Goal: Task Accomplishment & Management: Use online tool/utility

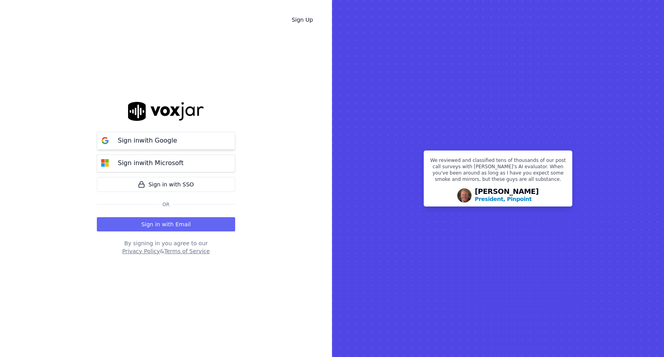
click at [209, 147] on button "Sign in with Google" at bounding box center [166, 141] width 138 height 18
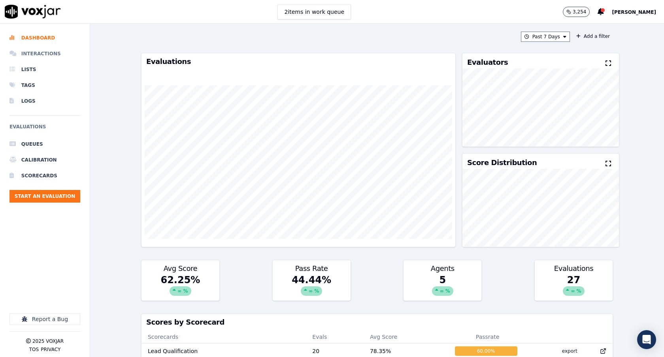
click at [48, 53] on li "Interactions" at bounding box center [44, 54] width 71 height 16
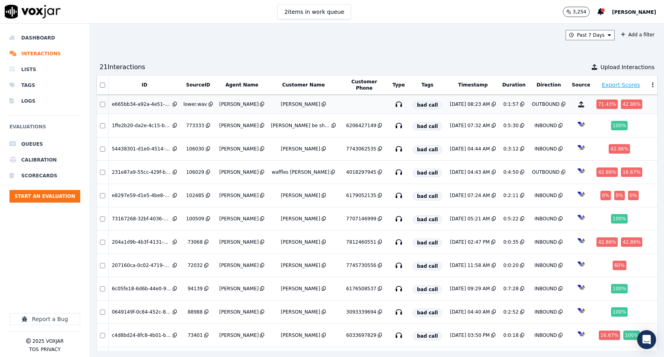
click at [146, 101] on div "e665bb34-a92a-4e51-813b-5778faede64b" at bounding box center [141, 104] width 59 height 6
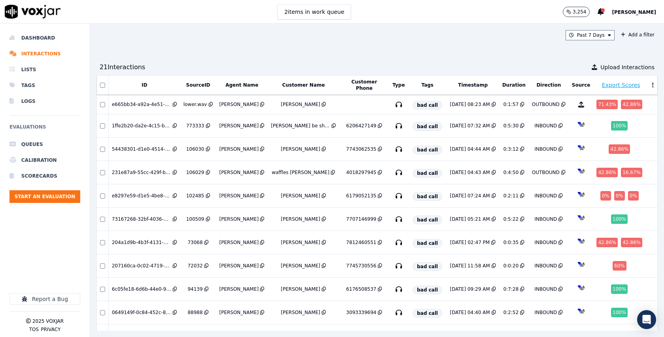
click at [247, 59] on div "Past 7 Days Add a filter 21 Interaction s Upload Interactions ID SourceID Agent…" at bounding box center [377, 180] width 574 height 313
click at [155, 102] on div "e665bb34-a92a-4e51-813b-5778faede64b" at bounding box center [141, 104] width 59 height 6
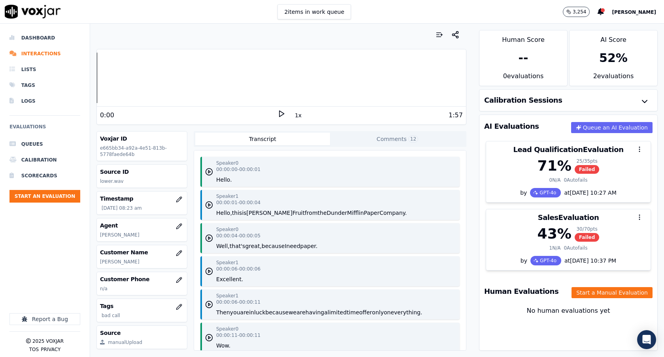
click at [370, 138] on button "Comments 12" at bounding box center [397, 139] width 135 height 13
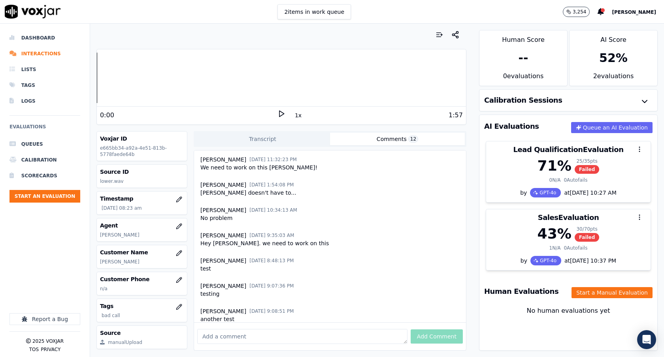
scroll to position [159, 0]
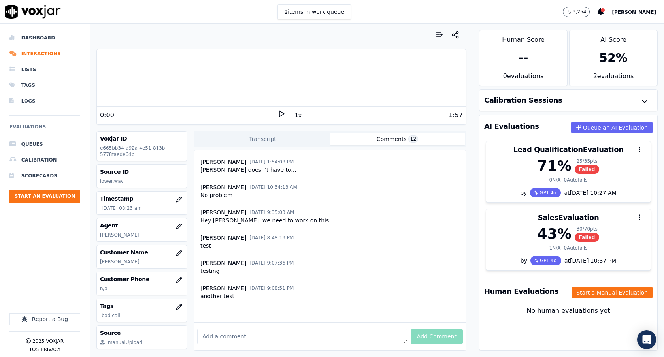
click at [294, 140] on button "Transcript" at bounding box center [262, 139] width 135 height 13
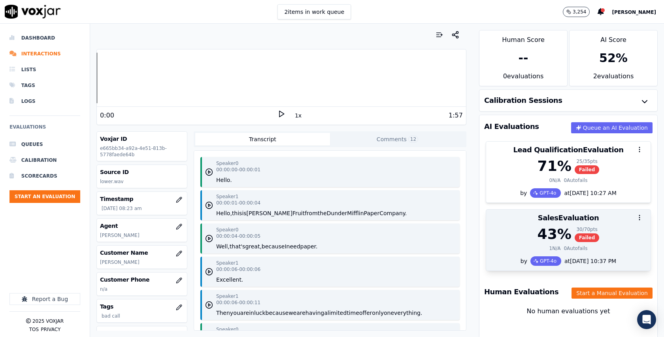
click at [533, 228] on div "43 % 30 / 70 pts Failed" at bounding box center [568, 234] width 155 height 16
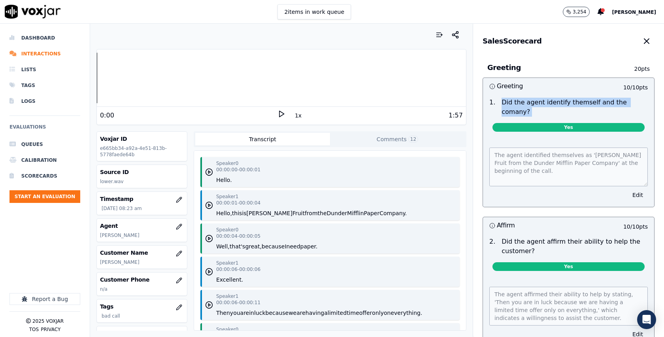
drag, startPoint x: 497, startPoint y: 104, endPoint x: 640, endPoint y: 118, distance: 143.8
click at [640, 118] on div "1 . Did the agent identify themself and the comany? Yes" at bounding box center [568, 115] width 171 height 43
click at [573, 123] on div "Yes" at bounding box center [569, 129] width 152 height 12
drag, startPoint x: 560, startPoint y: 117, endPoint x: 589, endPoint y: 120, distance: 28.6
click at [589, 123] on span "Yes" at bounding box center [569, 127] width 152 height 9
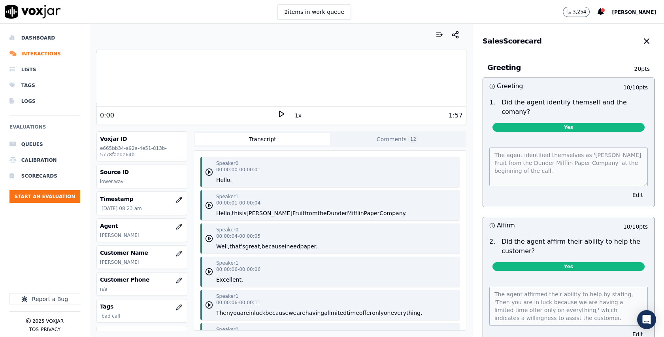
click at [562, 138] on div "The agent identified themselves as 'Dwight Fruit from the Dunder Mifflin Paper …" at bounding box center [568, 172] width 171 height 69
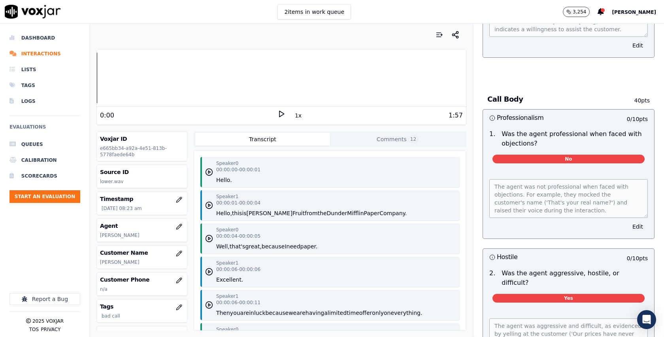
scroll to position [317, 0]
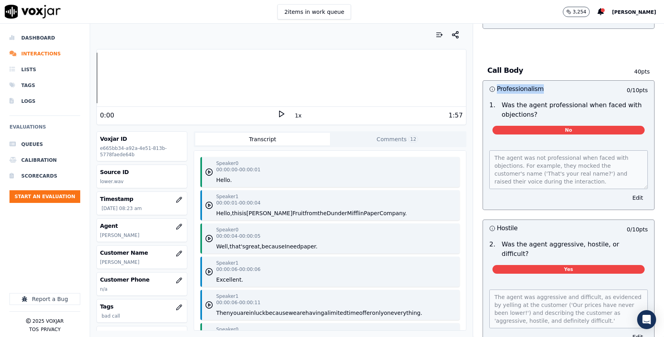
drag, startPoint x: 498, startPoint y: 80, endPoint x: 555, endPoint y: 84, distance: 57.8
click at [555, 84] on h3 "Professionalism" at bounding box center [528, 89] width 79 height 10
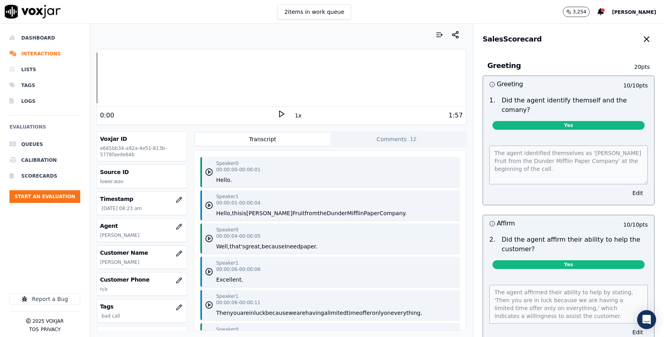
scroll to position [0, 0]
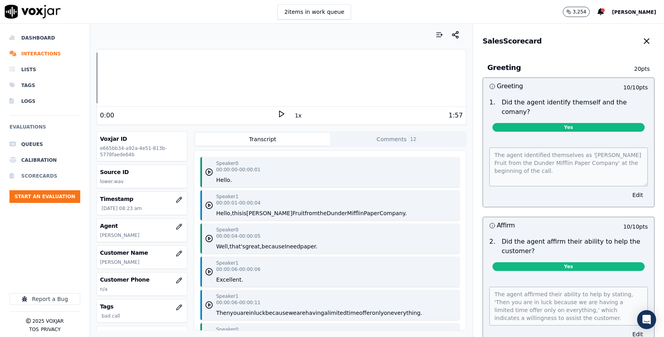
click at [43, 177] on li "Scorecards" at bounding box center [44, 176] width 71 height 16
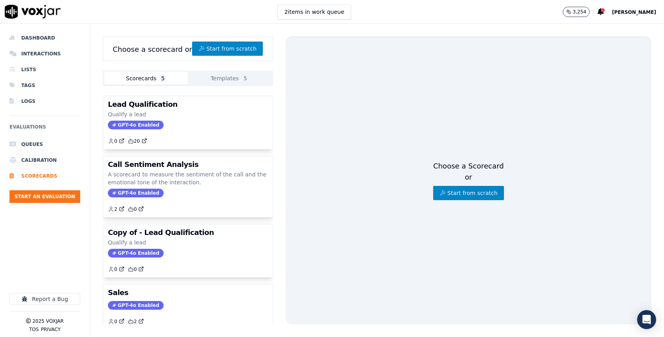
click at [238, 76] on button "Templates 5" at bounding box center [229, 78] width 83 height 13
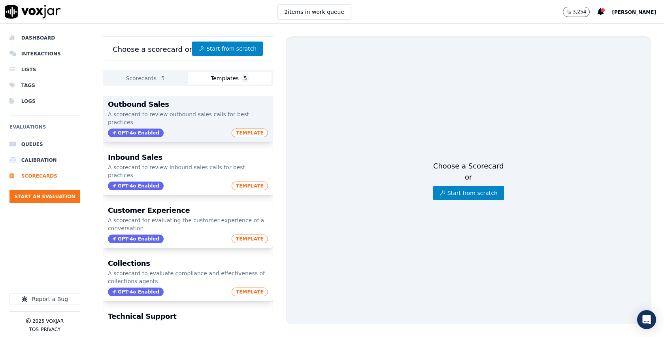
click at [181, 108] on div "Outbound Sales A scorecard to review outbound sales calls for best practices GP…" at bounding box center [188, 119] width 170 height 46
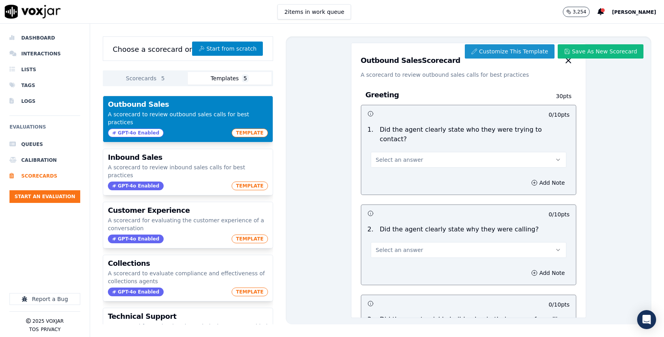
click at [545, 49] on button "Customize This Template" at bounding box center [510, 51] width 90 height 14
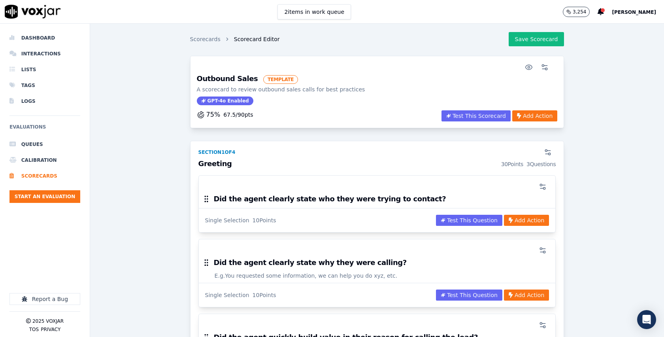
scroll to position [1, 0]
click at [548, 65] on icon "button" at bounding box center [545, 68] width 8 height 8
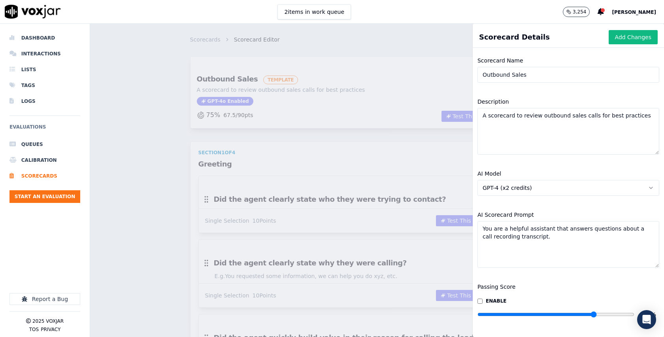
click at [557, 196] on div "AI Model GPT-4 (x2 credits)" at bounding box center [568, 182] width 191 height 36
click at [561, 189] on button "GPT-4 (x2 credits)" at bounding box center [568, 188] width 182 height 16
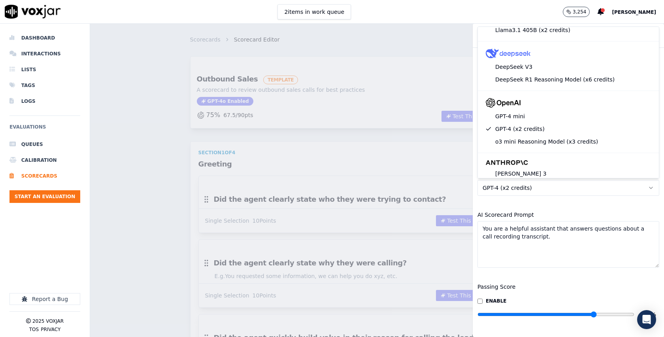
scroll to position [0, 0]
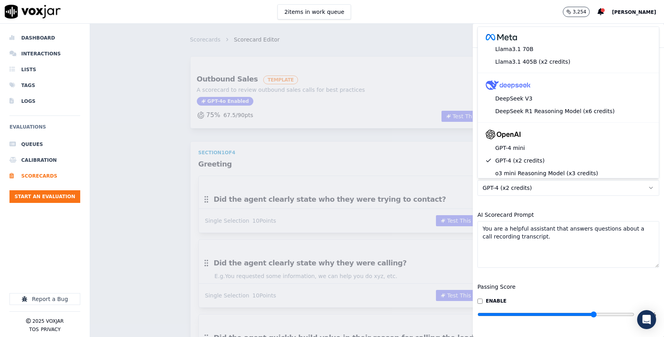
click at [557, 215] on div "AI Scorecard Prompt You are a helpful assistant that answers questions about a …" at bounding box center [568, 238] width 191 height 67
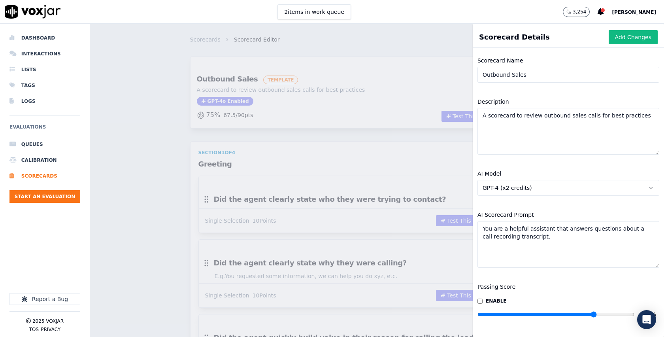
click at [563, 172] on div "AI Model GPT-4 (x2 credits)" at bounding box center [568, 182] width 191 height 36
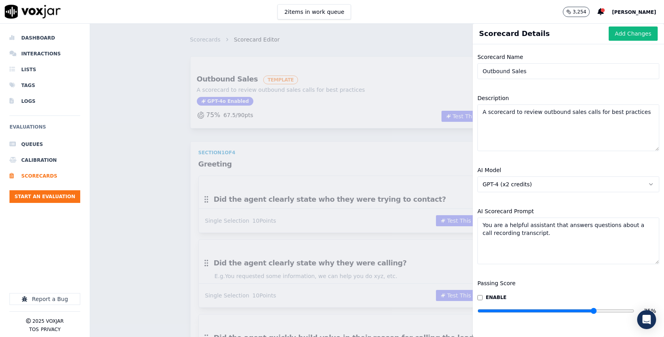
drag, startPoint x: 482, startPoint y: 231, endPoint x: 568, endPoint y: 255, distance: 88.8
click at [568, 255] on textarea "You are a helpful assistant that answers questions about a call recording trans…" at bounding box center [568, 240] width 182 height 47
drag, startPoint x: 483, startPoint y: 223, endPoint x: 568, endPoint y: 245, distance: 87.6
click at [568, 245] on textarea "You are a helpful assistant that answers questions about a call recording trans…" at bounding box center [568, 240] width 182 height 47
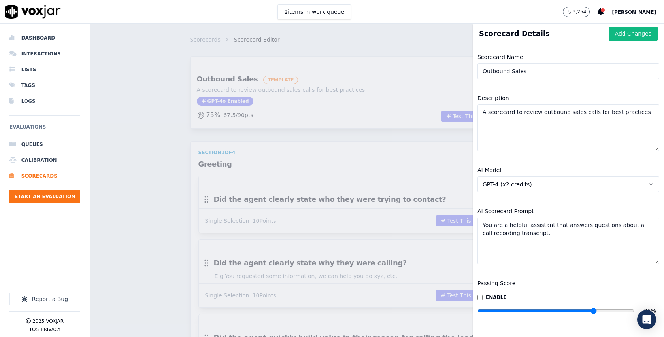
click at [568, 245] on textarea "You are a helpful assistant that answers questions about a call recording trans…" at bounding box center [568, 240] width 182 height 47
click at [427, 130] on div "Scorecards Scorecard Editor Save Scorecard Outbound Sales TEMPLATE A scorecard …" at bounding box center [377, 180] width 574 height 313
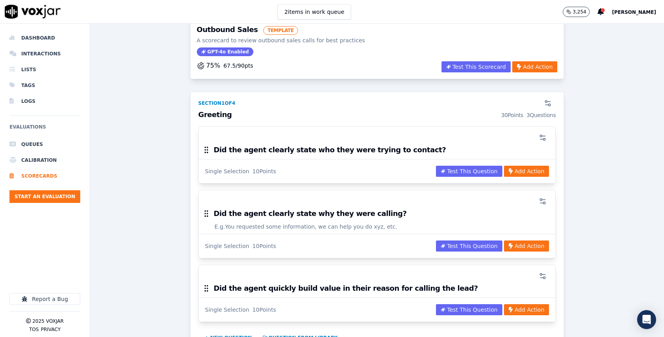
scroll to position [51, 0]
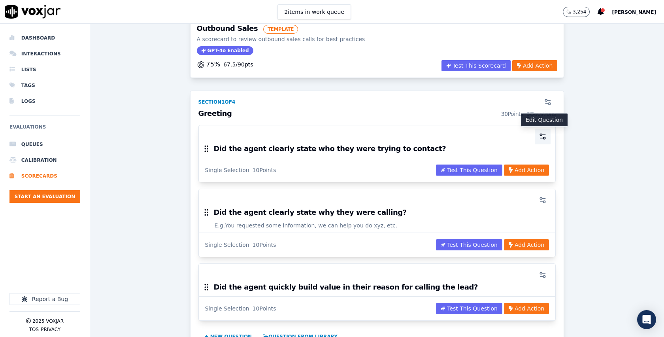
click at [542, 139] on icon "button" at bounding box center [543, 136] width 8 height 8
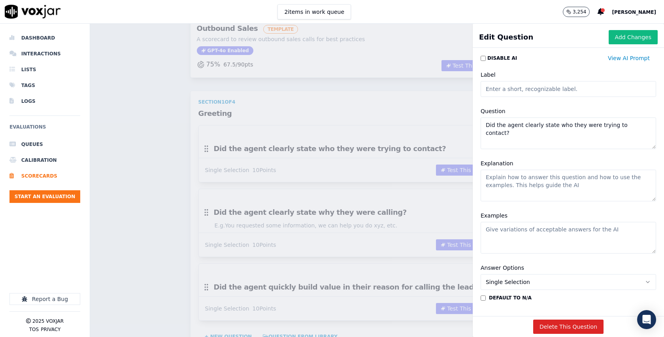
drag, startPoint x: 485, startPoint y: 125, endPoint x: 637, endPoint y: 134, distance: 152.9
click at [632, 134] on textarea "Did the agent clearly state who they were trying to contact?" at bounding box center [569, 133] width 176 height 32
click at [554, 182] on textarea "Explanation" at bounding box center [569, 186] width 176 height 32
type textarea "This excludes xyz"
click at [555, 179] on textarea "This excludes xyz" at bounding box center [569, 186] width 176 height 32
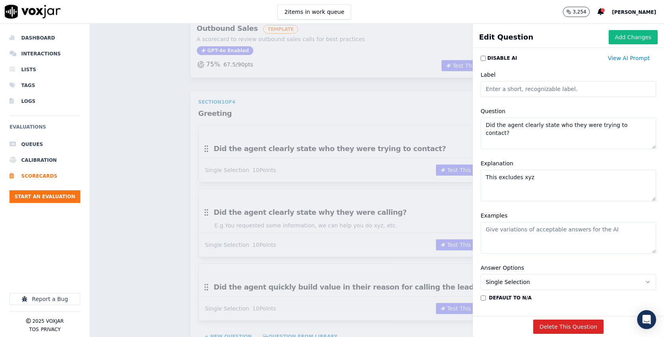
click at [555, 179] on textarea "This excludes xyz" at bounding box center [569, 186] width 176 height 32
click at [628, 39] on button "Add Changes" at bounding box center [633, 37] width 49 height 14
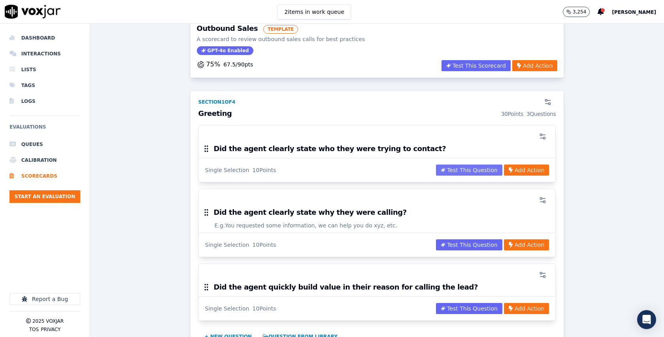
click at [478, 168] on button "Test This Question" at bounding box center [469, 169] width 66 height 11
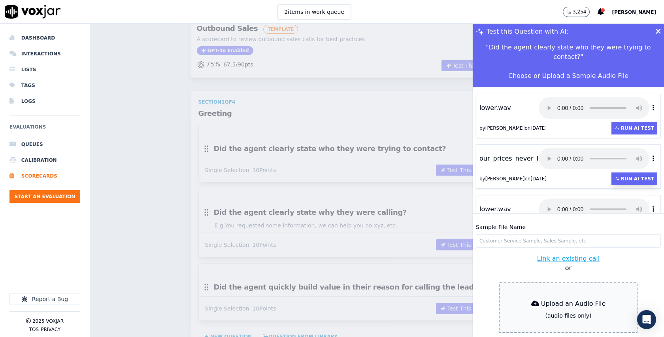
click at [632, 173] on button "Run AI Test" at bounding box center [634, 178] width 46 height 13
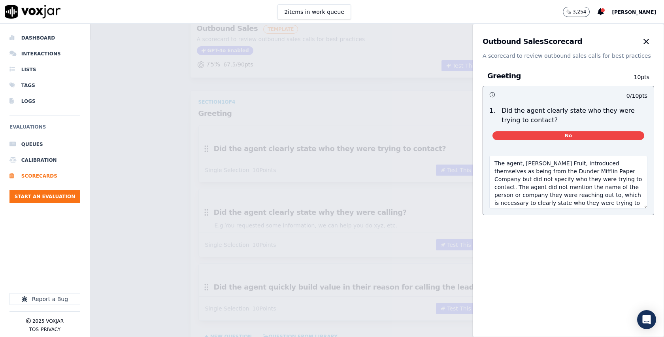
drag, startPoint x: 644, startPoint y: 192, endPoint x: 645, endPoint y: 210, distance: 18.6
click at [645, 208] on textarea "The agent, Dwight Fruit, introduced themselves as being from the Dunder Mifflin…" at bounding box center [568, 182] width 158 height 53
click at [649, 40] on icon "button" at bounding box center [646, 41] width 9 height 9
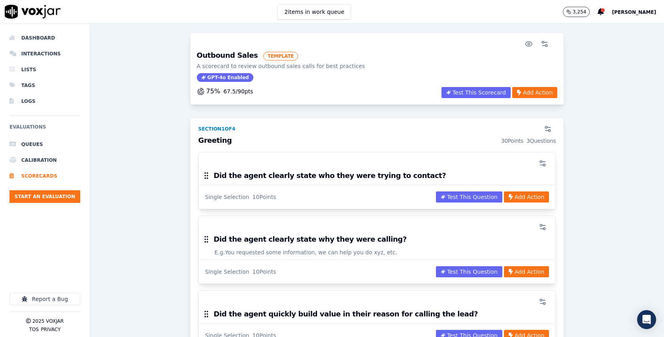
scroll to position [22, 0]
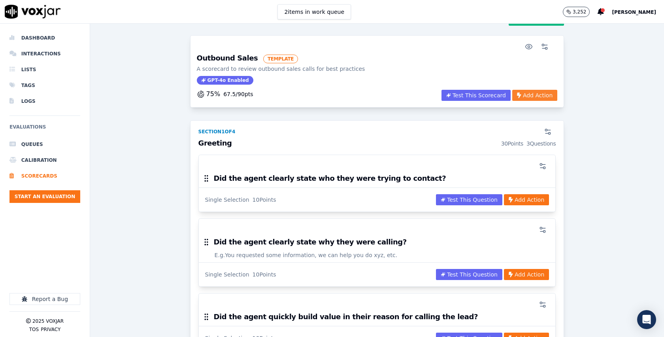
click at [541, 97] on button "Add Action" at bounding box center [534, 95] width 45 height 11
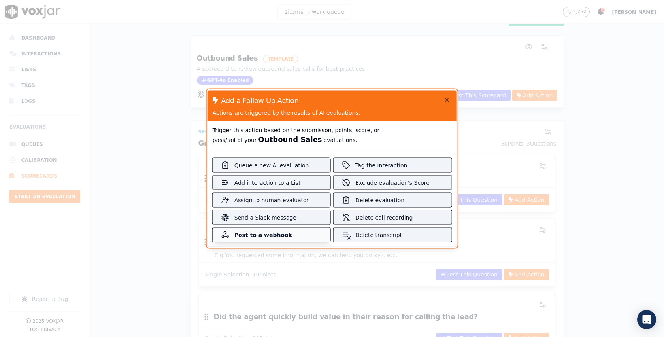
click at [283, 235] on div "Post to a webhook" at bounding box center [271, 235] width 74 height 8
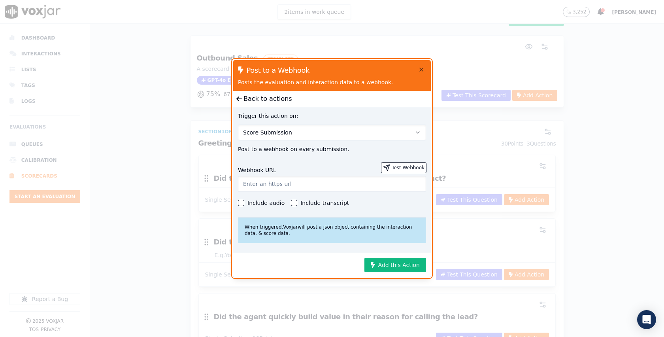
click at [306, 200] on label "Include transcript" at bounding box center [324, 203] width 49 height 6
click at [297, 200] on pdf "Include transcript" at bounding box center [294, 203] width 6 height 6
click at [264, 204] on label "Include audio" at bounding box center [265, 203] width 37 height 6
click at [244, 204] on button "Include audio" at bounding box center [241, 203] width 6 height 6
click at [276, 188] on input "text" at bounding box center [332, 184] width 188 height 16
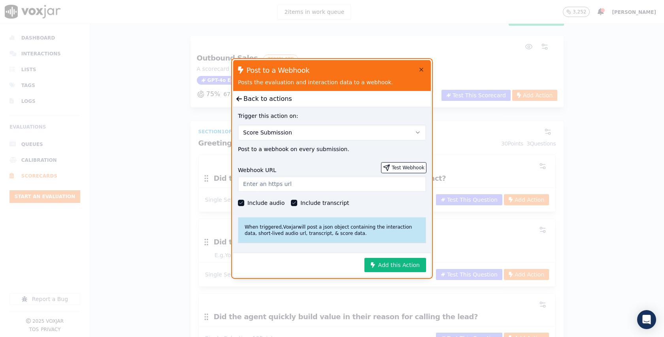
click at [276, 188] on input "text" at bounding box center [332, 184] width 188 height 16
click at [467, 166] on div at bounding box center [332, 168] width 664 height 337
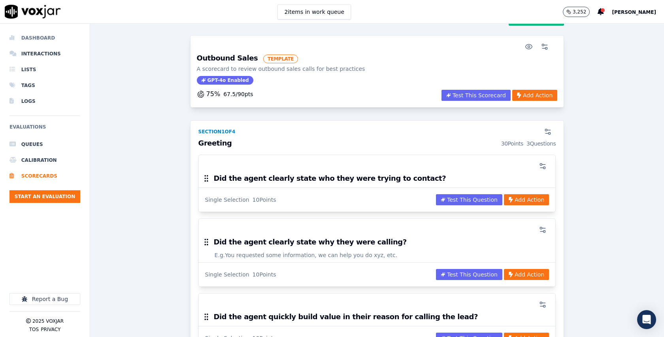
click at [33, 35] on li "Dashboard" at bounding box center [44, 38] width 71 height 16
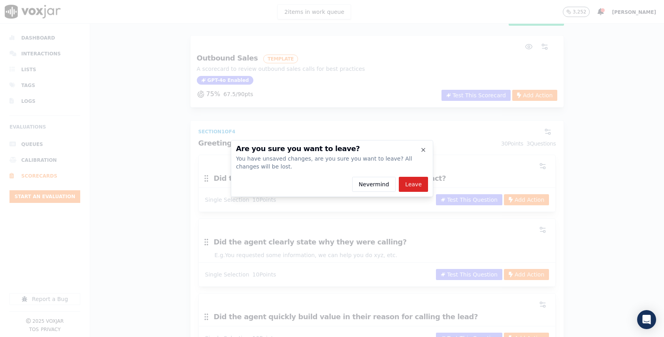
click at [415, 192] on div "Are you sure you want to leave? You have unsaved changes, are you sure you want…" at bounding box center [332, 168] width 202 height 57
click at [415, 186] on button "Leave" at bounding box center [413, 184] width 29 height 15
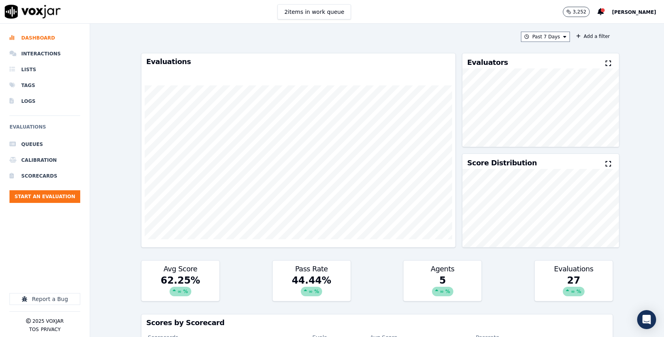
click at [394, 40] on div "Past 7 Days Add a filter" at bounding box center [377, 37] width 472 height 10
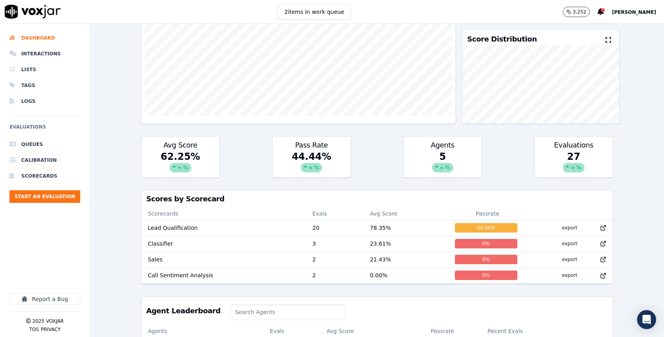
click at [138, 213] on div "Past 7 Days Add a filter Evaluations Evaluators Score Distribution Avg Score 62…" at bounding box center [377, 180] width 574 height 313
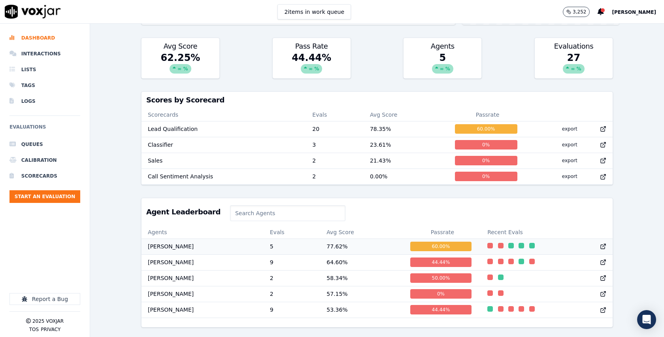
click at [228, 247] on td "[PERSON_NAME]" at bounding box center [203, 246] width 122 height 16
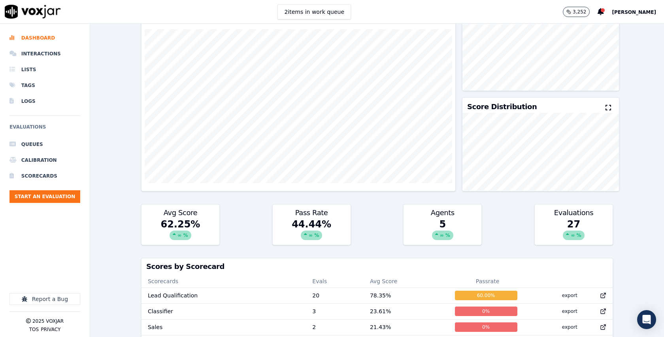
scroll to position [0, 0]
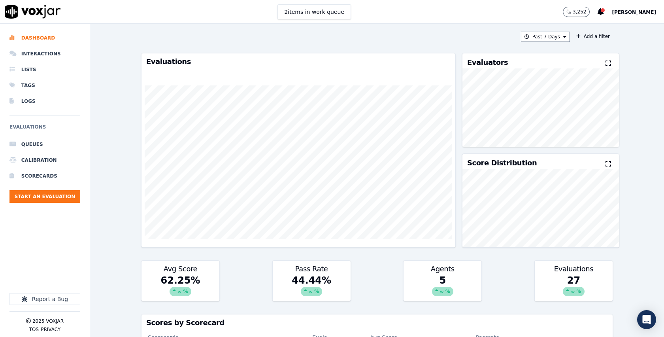
click at [118, 68] on div "Past 7 Days Add a filter Evaluations Evaluators Score Distribution Avg Score 62…" at bounding box center [377, 180] width 574 height 313
click at [51, 54] on li "Interactions" at bounding box center [44, 54] width 71 height 16
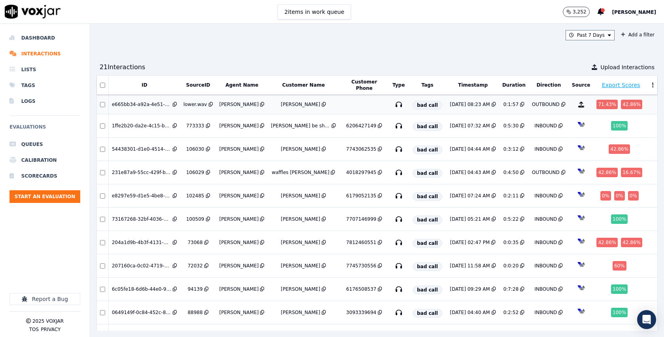
click at [236, 101] on div "Dwight Schrute" at bounding box center [239, 104] width 40 height 6
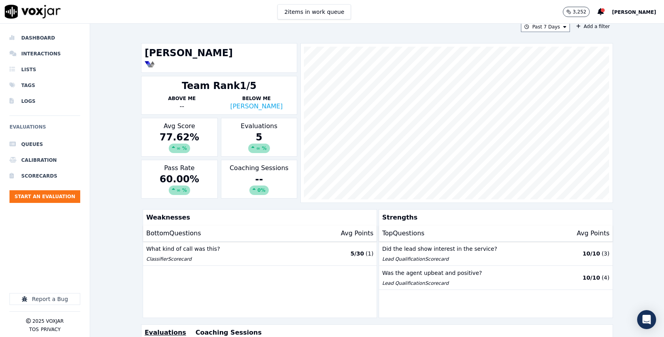
scroll to position [8, 0]
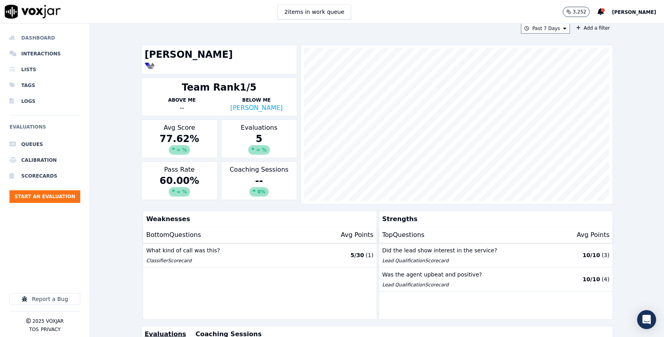
click at [58, 40] on li "Dashboard" at bounding box center [44, 38] width 71 height 16
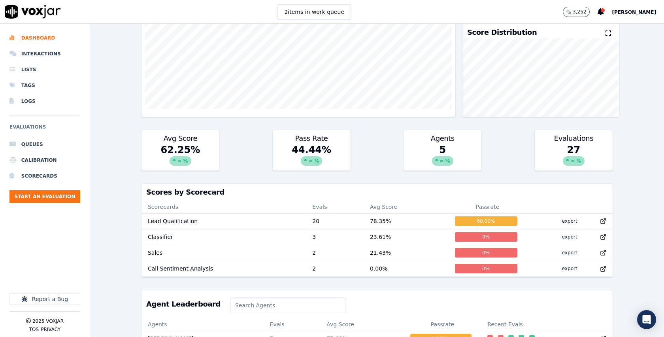
scroll to position [219, 0]
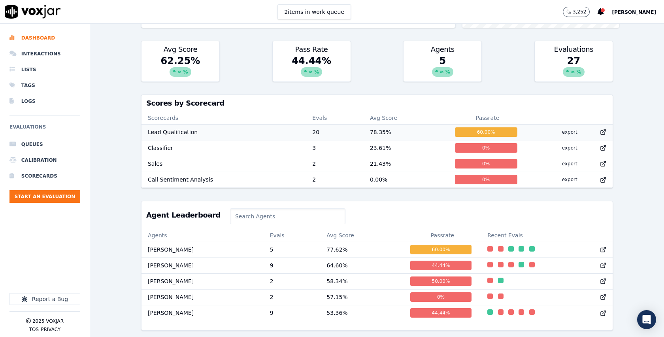
click at [226, 132] on td "Lead Qualification" at bounding box center [224, 132] width 164 height 16
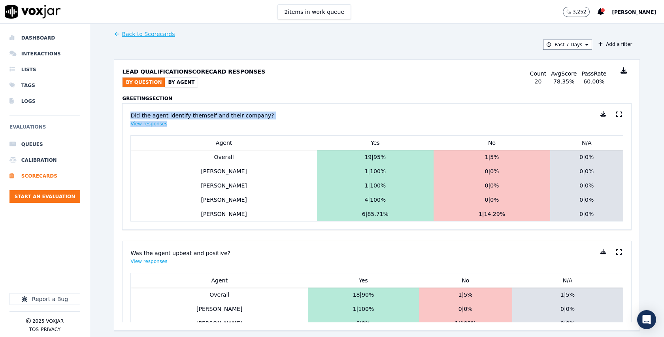
drag, startPoint x: 130, startPoint y: 116, endPoint x: 283, endPoint y: 121, distance: 153.0
click at [283, 121] on div "Did the agent identify themself and their company? View responses" at bounding box center [376, 120] width 493 height 32
click at [182, 84] on button "By Agent" at bounding box center [181, 81] width 33 height 9
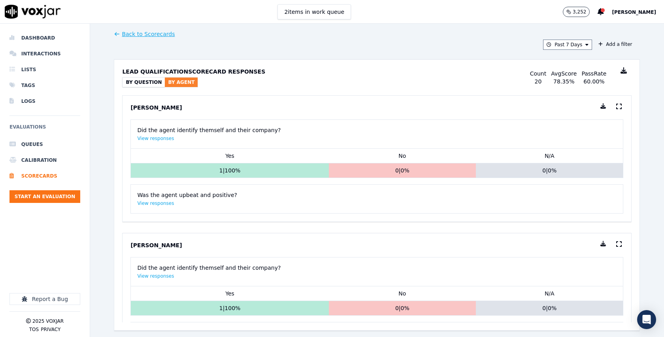
click at [153, 81] on button "By Question" at bounding box center [144, 81] width 42 height 9
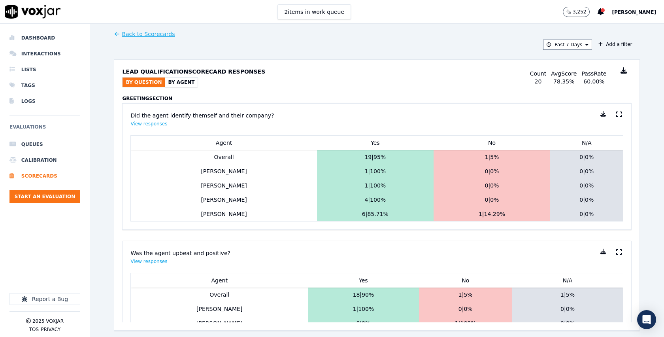
click at [157, 125] on button "View responses" at bounding box center [148, 124] width 37 height 6
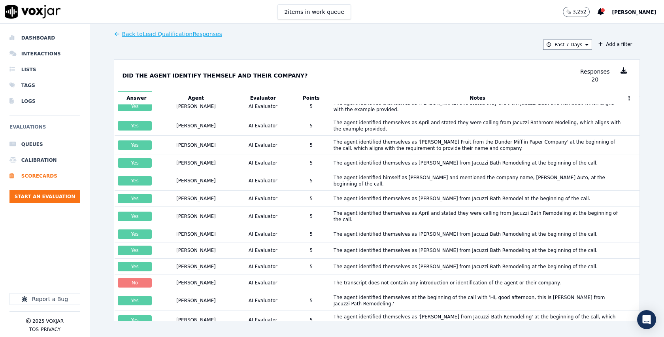
scroll to position [127, 0]
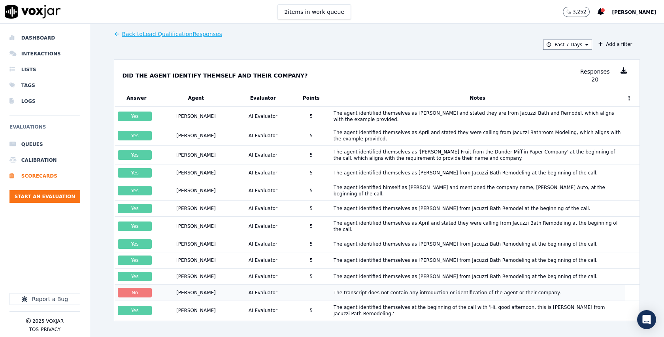
click at [188, 289] on div "[PERSON_NAME]" at bounding box center [196, 292] width 40 height 6
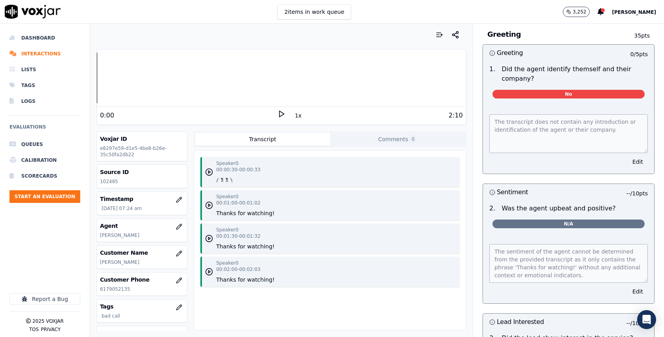
scroll to position [33, 0]
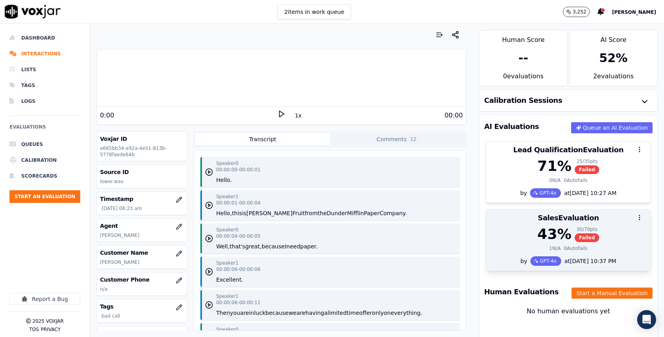
click at [610, 236] on div "43 % 30 / 70 pts Failed" at bounding box center [568, 234] width 155 height 16
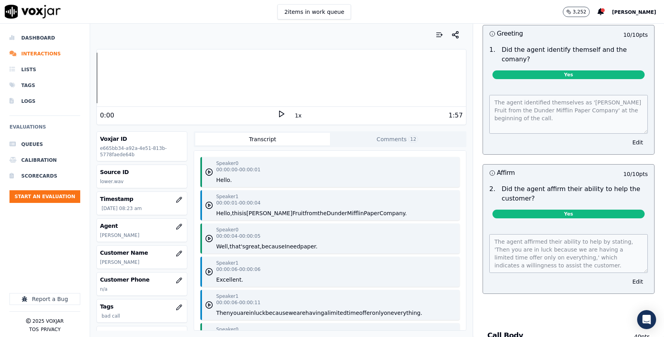
scroll to position [35, 0]
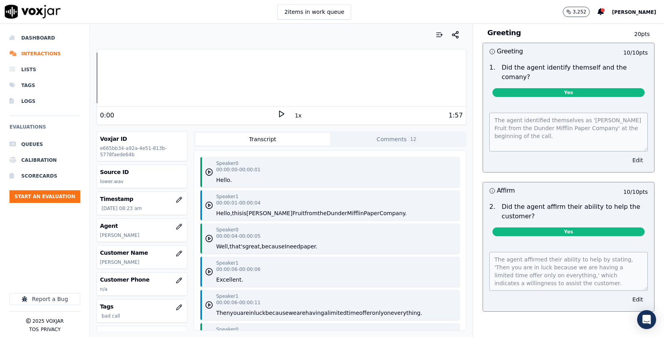
click at [635, 155] on button "Edit" at bounding box center [638, 160] width 20 height 11
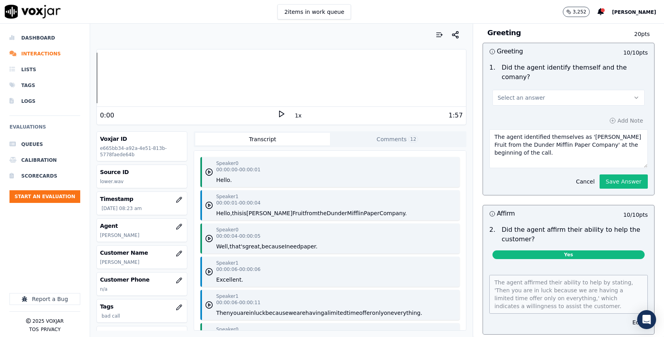
click at [570, 91] on button "Select an answer" at bounding box center [569, 98] width 152 height 16
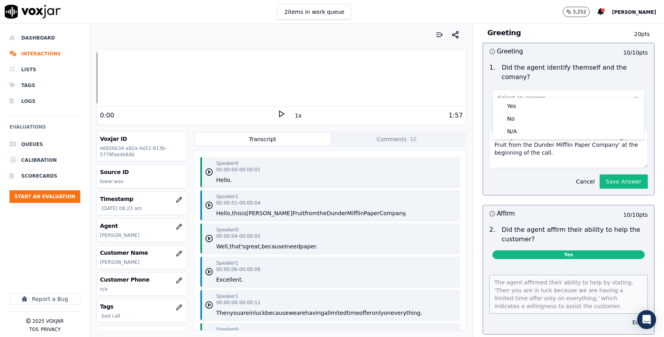
click at [538, 175] on div "Add Note The agent identified themselves as 'Dwight Fruit from the Dunder Miffl…" at bounding box center [568, 152] width 171 height 86
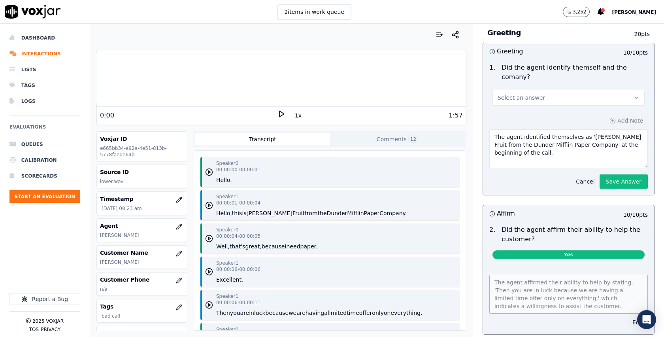
click at [583, 176] on button "Cancel" at bounding box center [585, 181] width 28 height 11
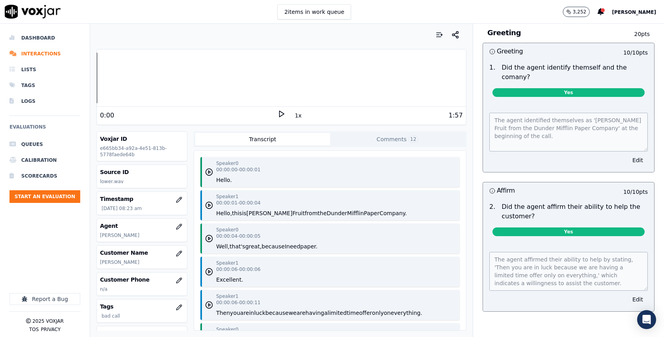
click at [545, 168] on div "Greeting 10 / 10 pts 1 . Did the agent identify themself and the comany? Yes Th…" at bounding box center [569, 177] width 172 height 269
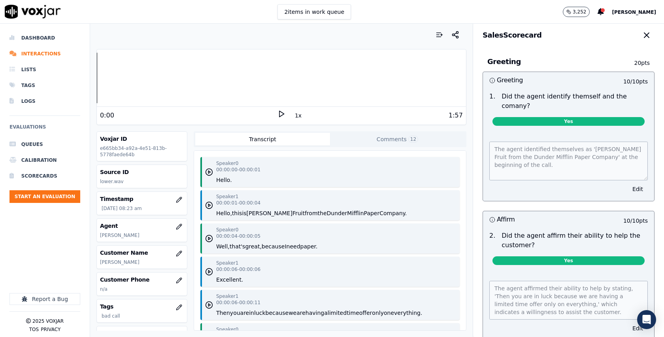
scroll to position [0, 0]
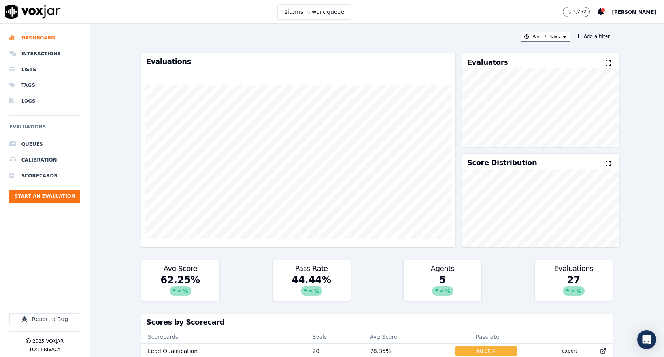
click at [652, 5] on div "3,252 Curtis Brown" at bounding box center [613, 11] width 101 height 23
click at [645, 11] on span "[PERSON_NAME]" at bounding box center [634, 12] width 44 height 6
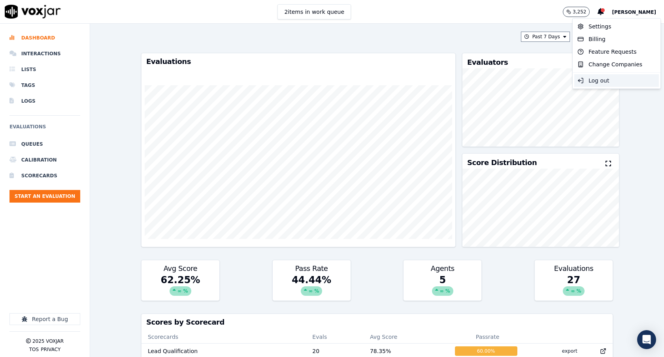
click at [608, 77] on div "Log out" at bounding box center [616, 80] width 85 height 13
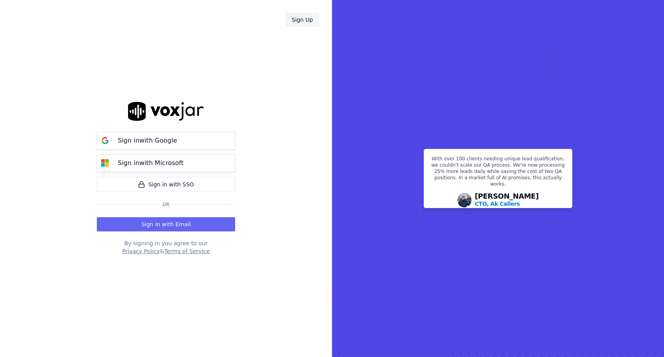
click at [307, 17] on link "Sign Up" at bounding box center [302, 20] width 34 height 14
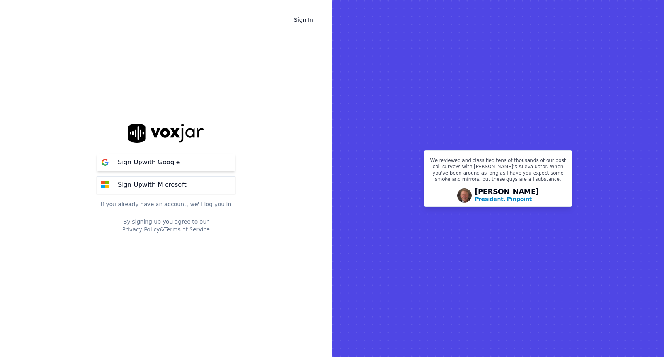
click at [202, 165] on button "Sign Up with Google" at bounding box center [166, 163] width 138 height 18
